Goal: Find specific page/section: Find specific page/section

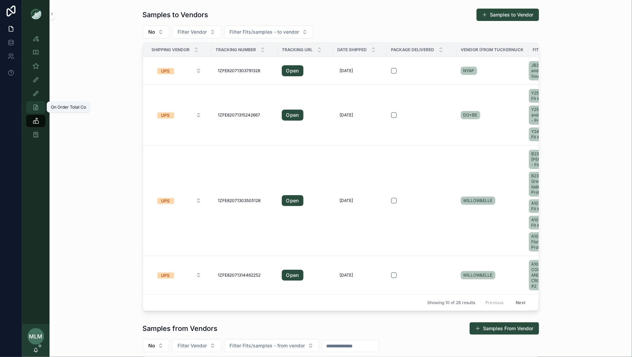
click at [36, 109] on icon "scrollable content" at bounding box center [35, 107] width 7 height 7
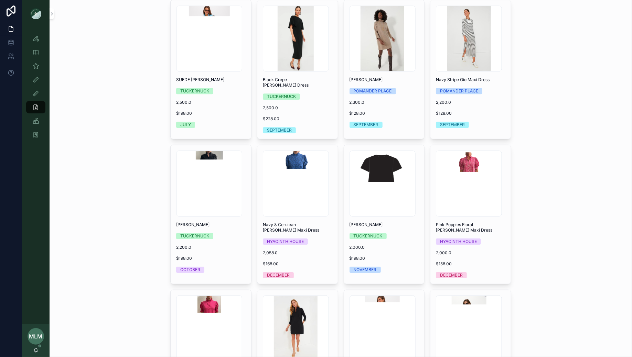
scroll to position [938, 0]
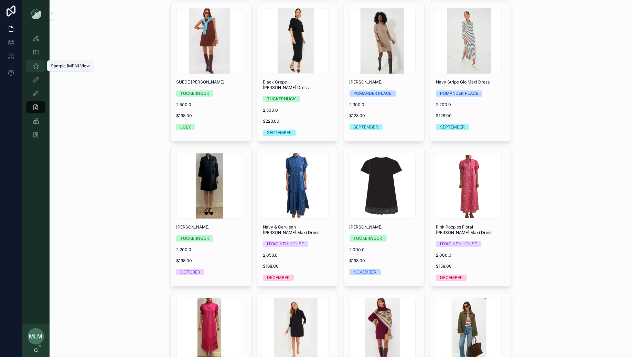
click at [43, 65] on link "Sample (MPN) View" at bounding box center [35, 66] width 19 height 12
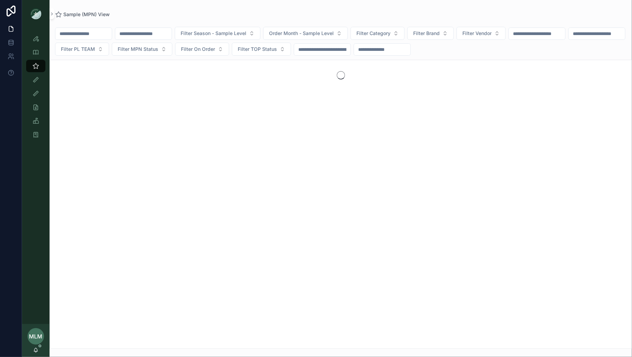
click at [157, 34] on input "scrollable content" at bounding box center [143, 34] width 56 height 10
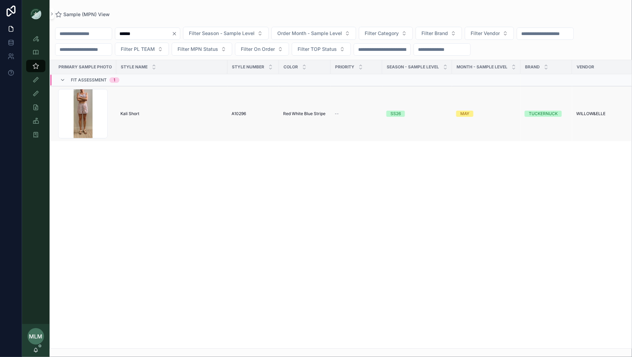
type input "******"
click at [131, 113] on span "Kali Short" at bounding box center [129, 114] width 19 height 6
